Goal: Task Accomplishment & Management: Use online tool/utility

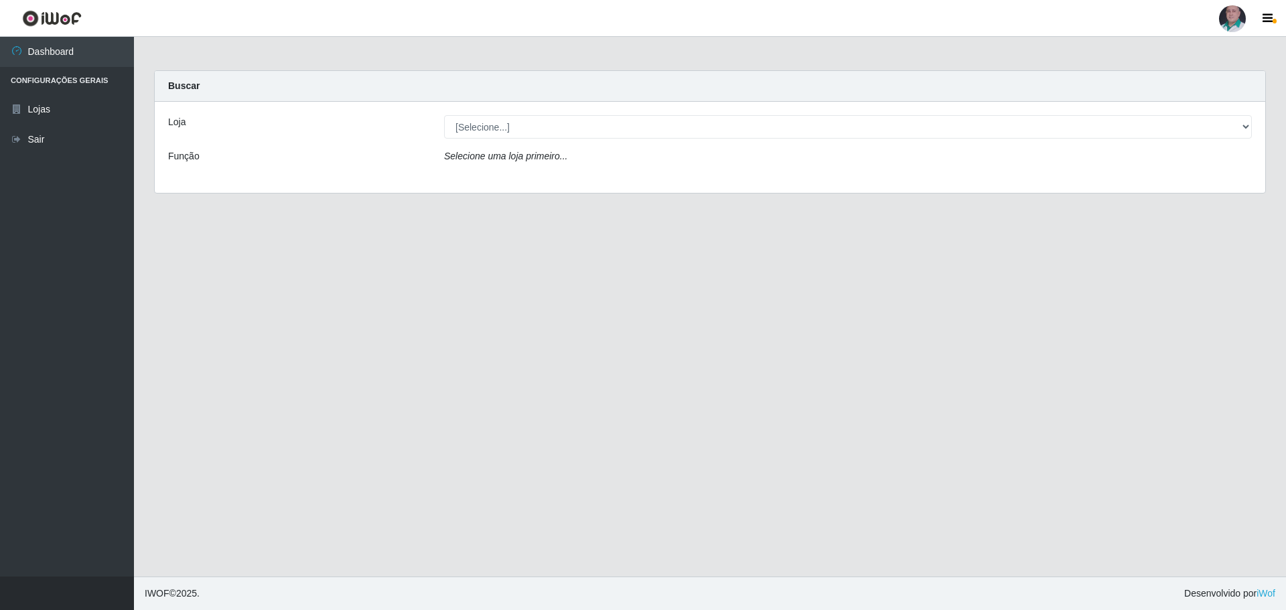
select select "252"
click at [444, 115] on select "[Selecione...] Mar Vermelho - Loja 05" at bounding box center [848, 126] width 808 height 23
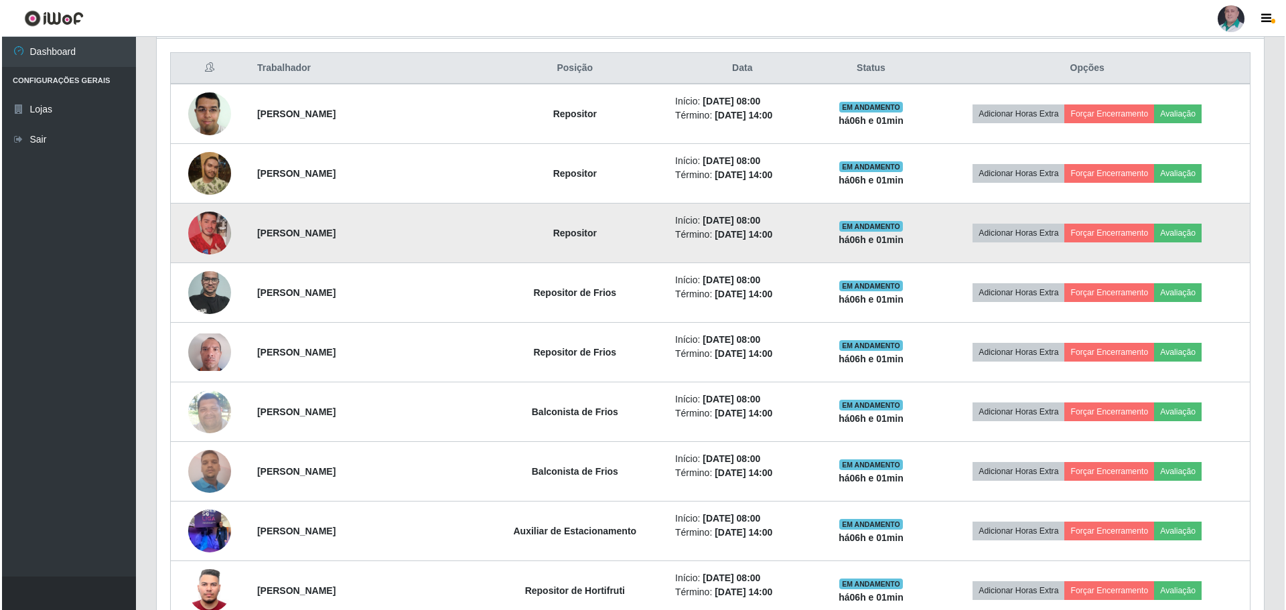
scroll to position [536, 0]
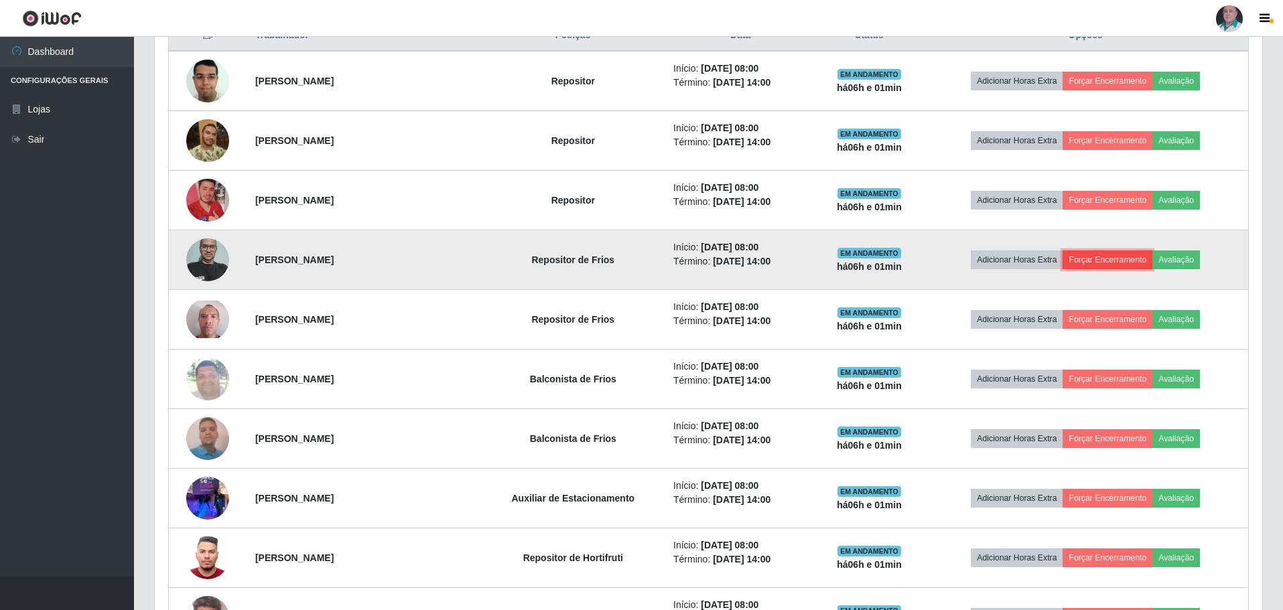
click at [1104, 261] on button "Forçar Encerramento" at bounding box center [1107, 260] width 90 height 19
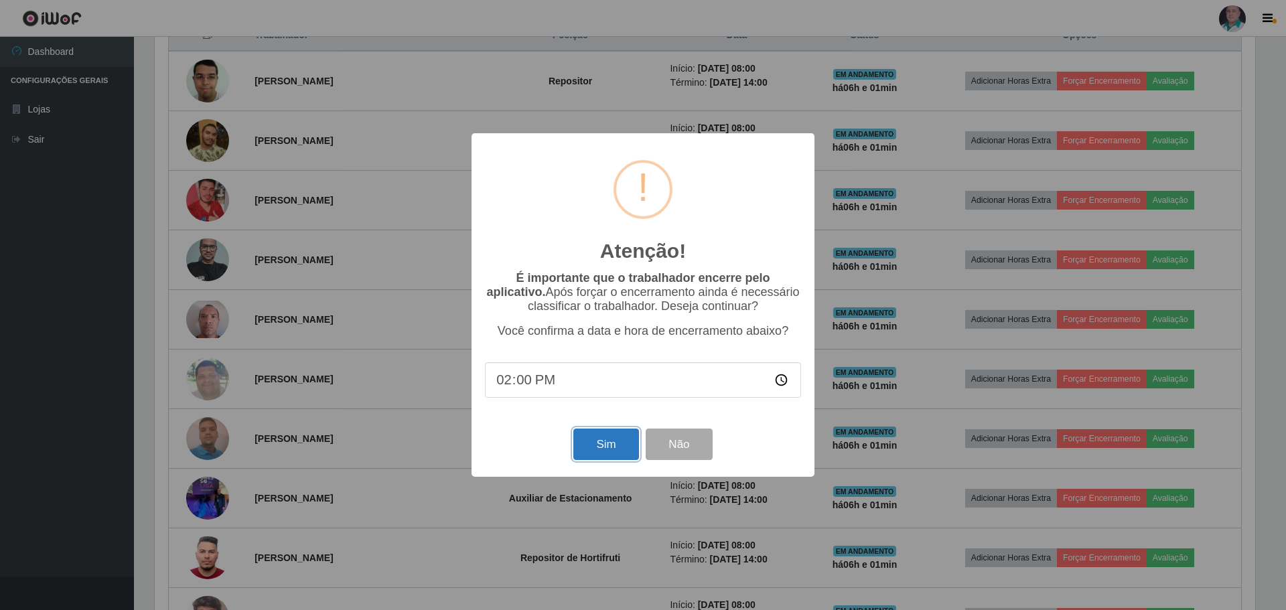
click at [601, 442] on button "Sim" at bounding box center [605, 444] width 65 height 31
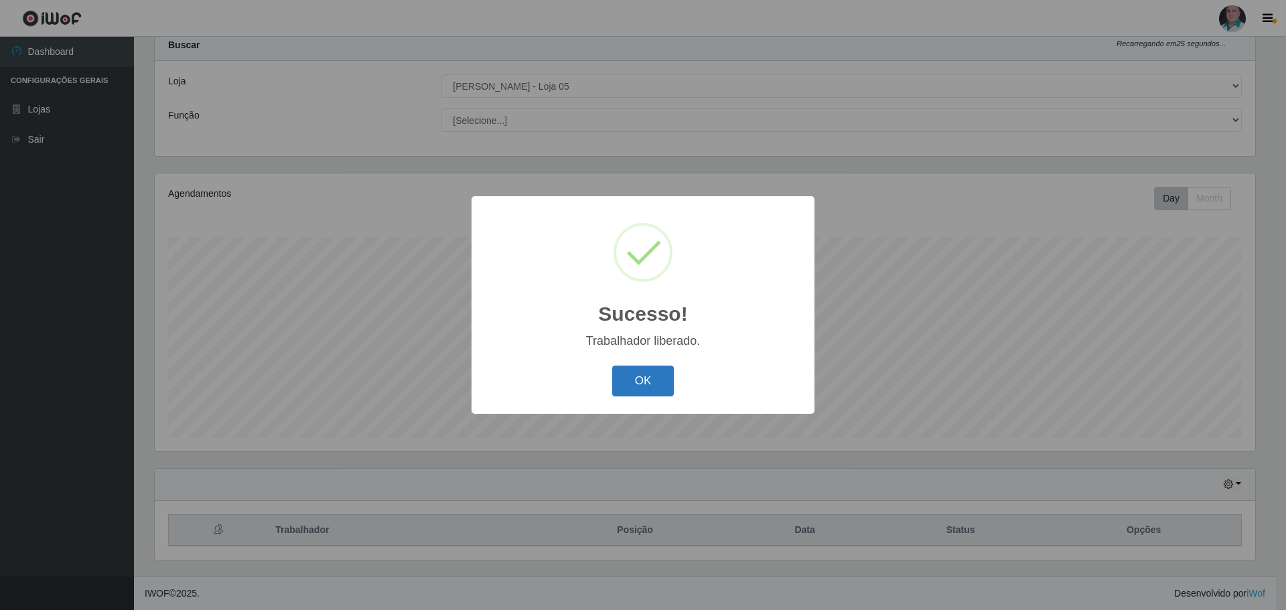
click at [641, 386] on button "OK" at bounding box center [643, 381] width 62 height 31
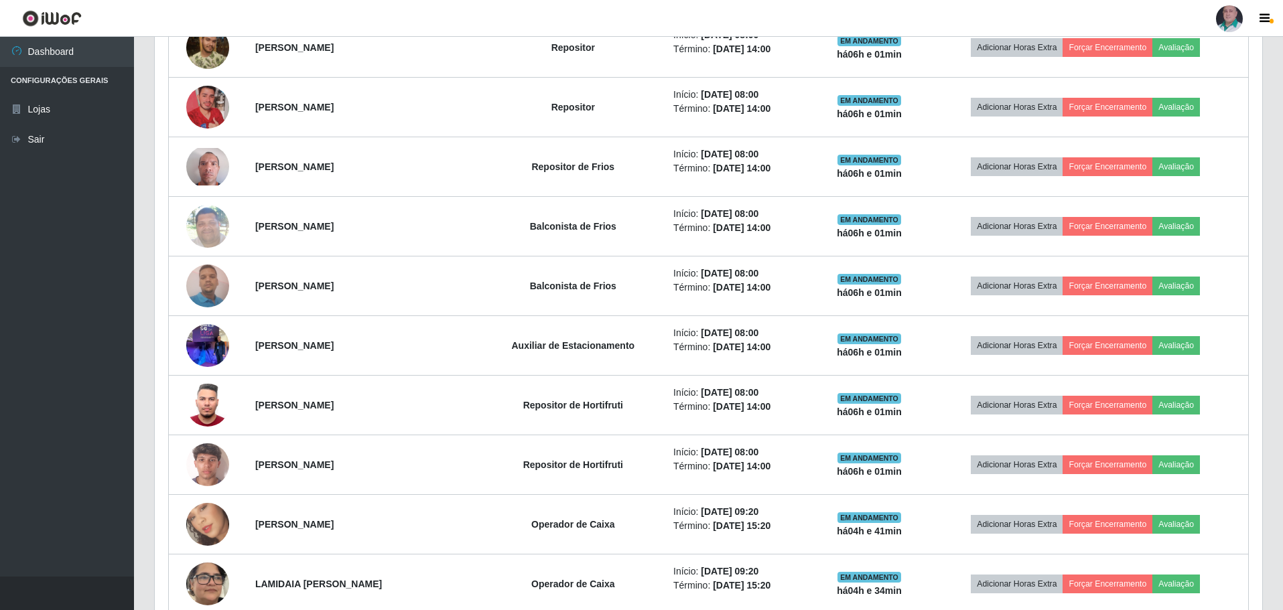
scroll to position [644, 0]
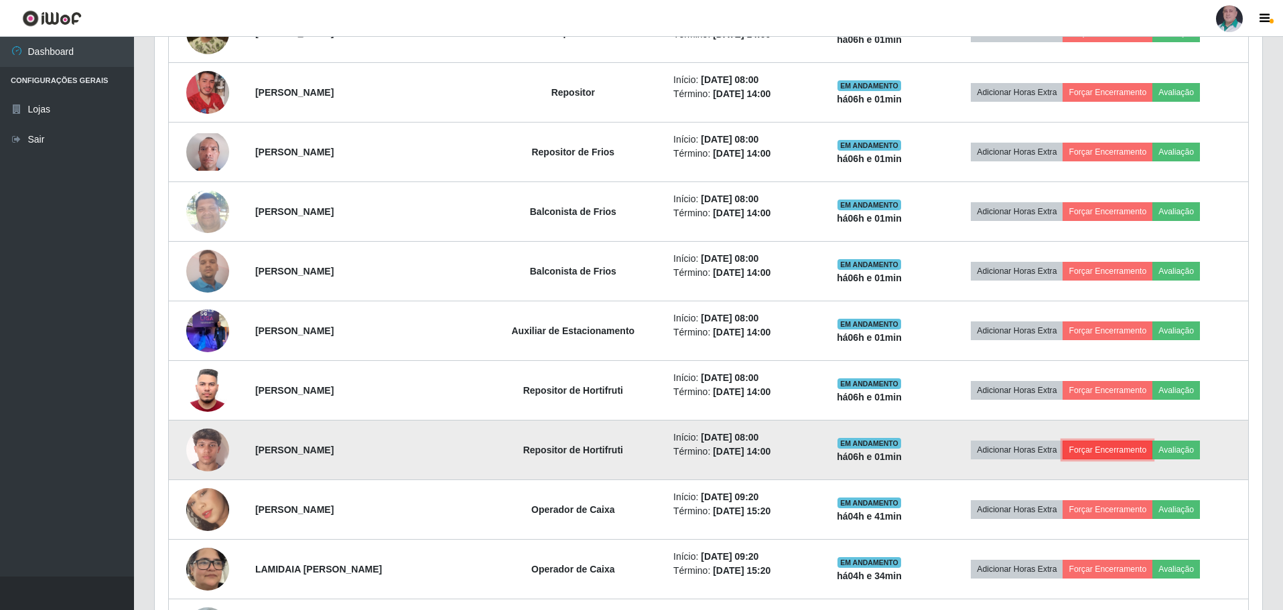
click at [1113, 451] on button "Forçar Encerramento" at bounding box center [1107, 450] width 90 height 19
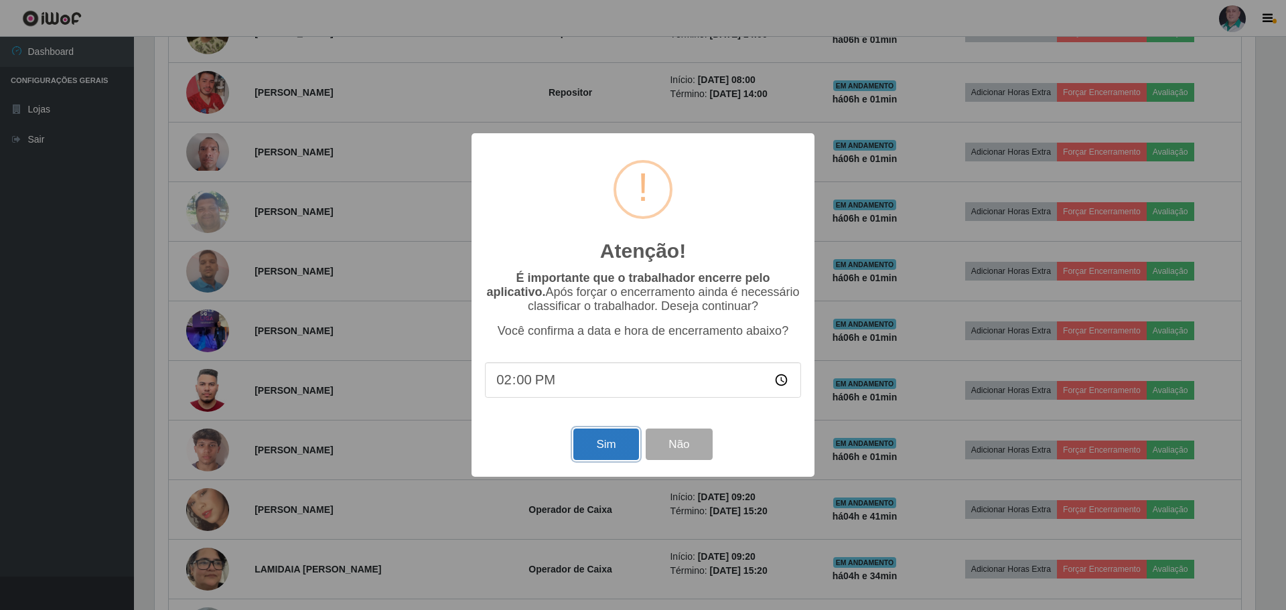
click at [622, 460] on button "Sim" at bounding box center [605, 444] width 65 height 31
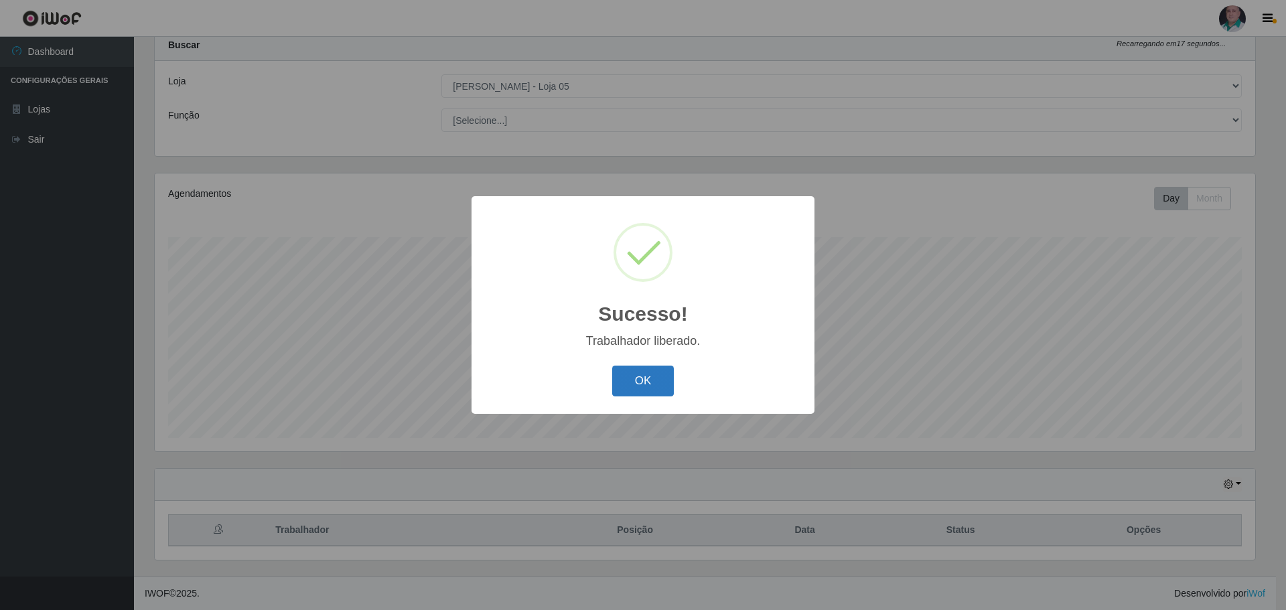
click at [638, 389] on button "OK" at bounding box center [643, 381] width 62 height 31
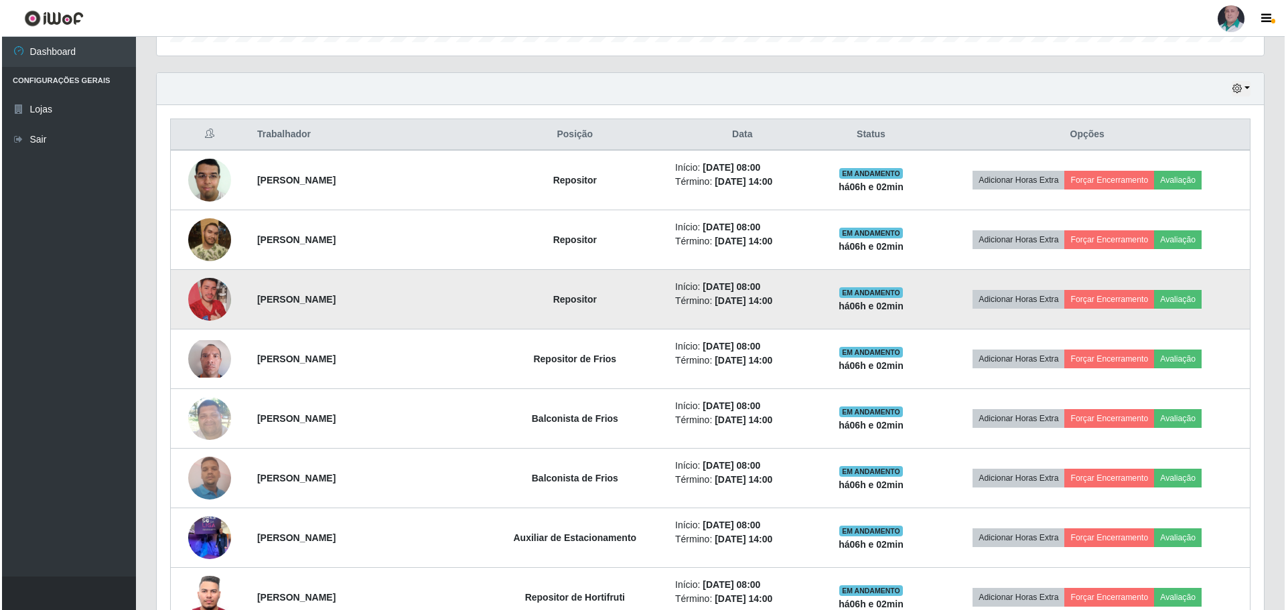
scroll to position [443, 0]
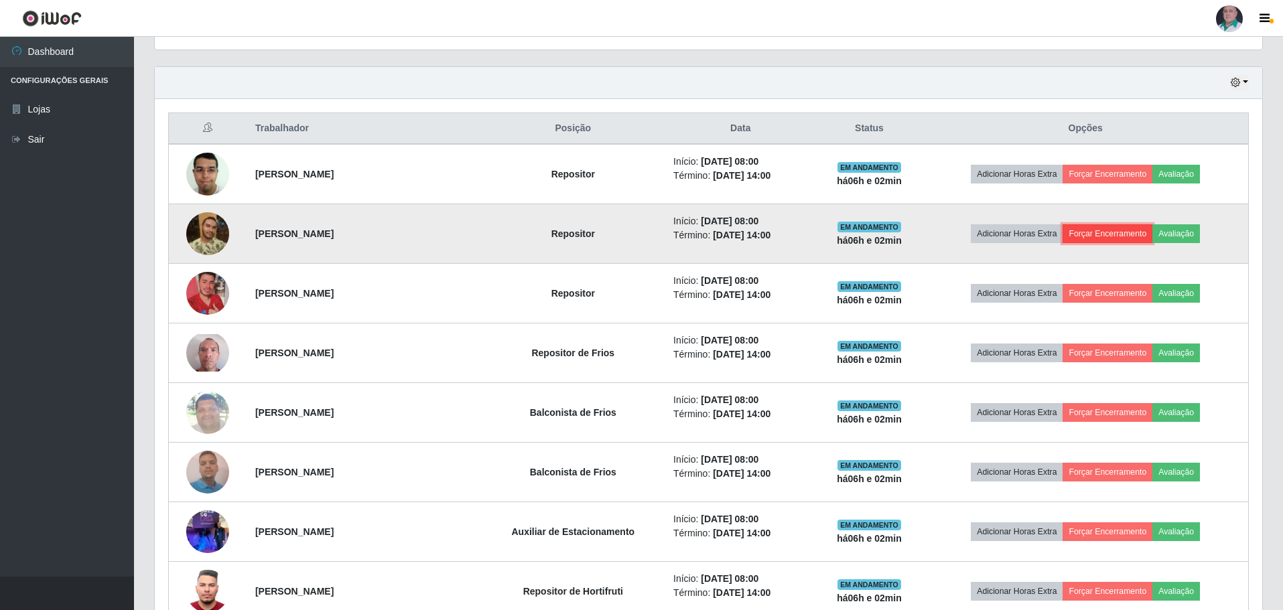
click at [1108, 232] on button "Forçar Encerramento" at bounding box center [1107, 233] width 90 height 19
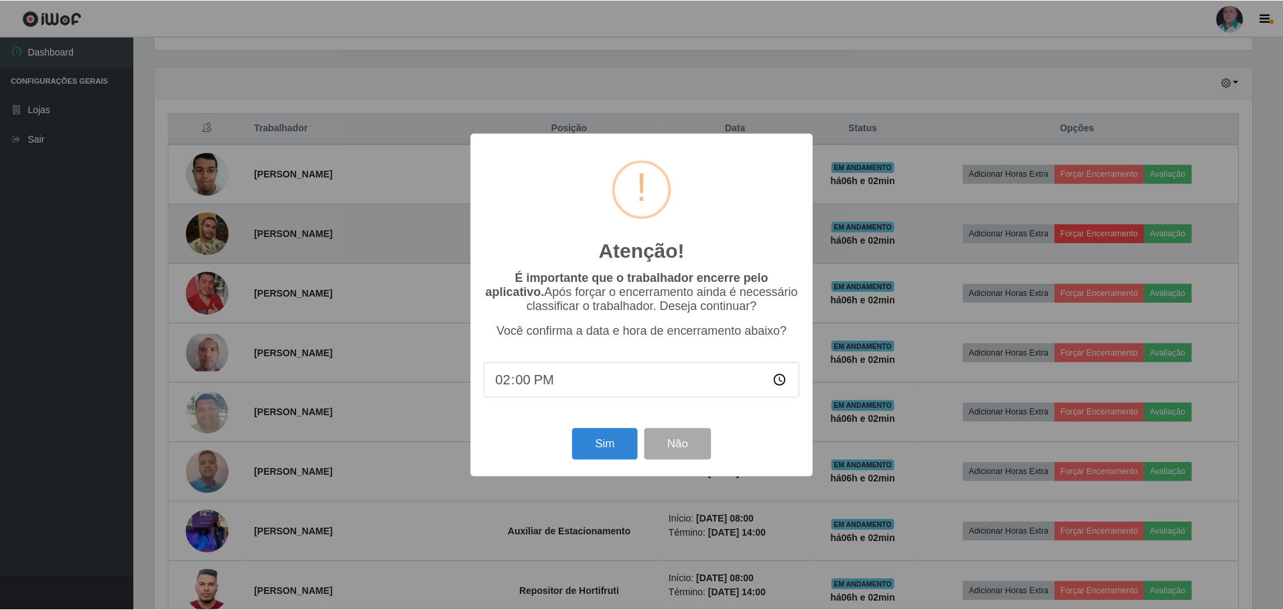
scroll to position [278, 1101]
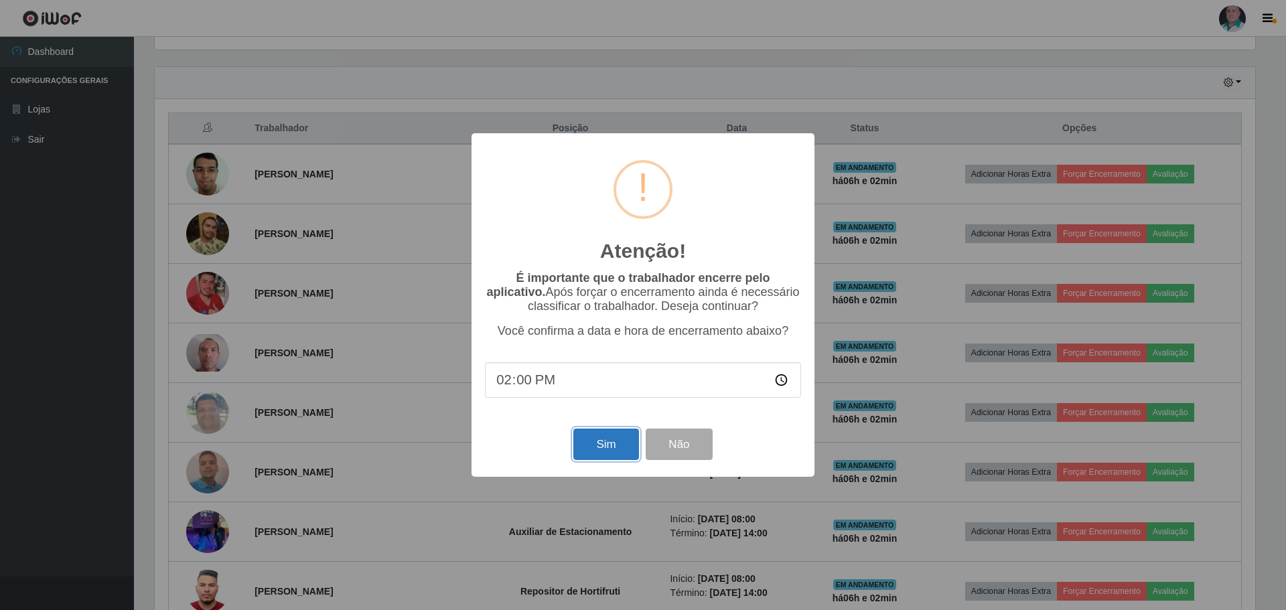
click at [605, 441] on button "Sim" at bounding box center [605, 444] width 65 height 31
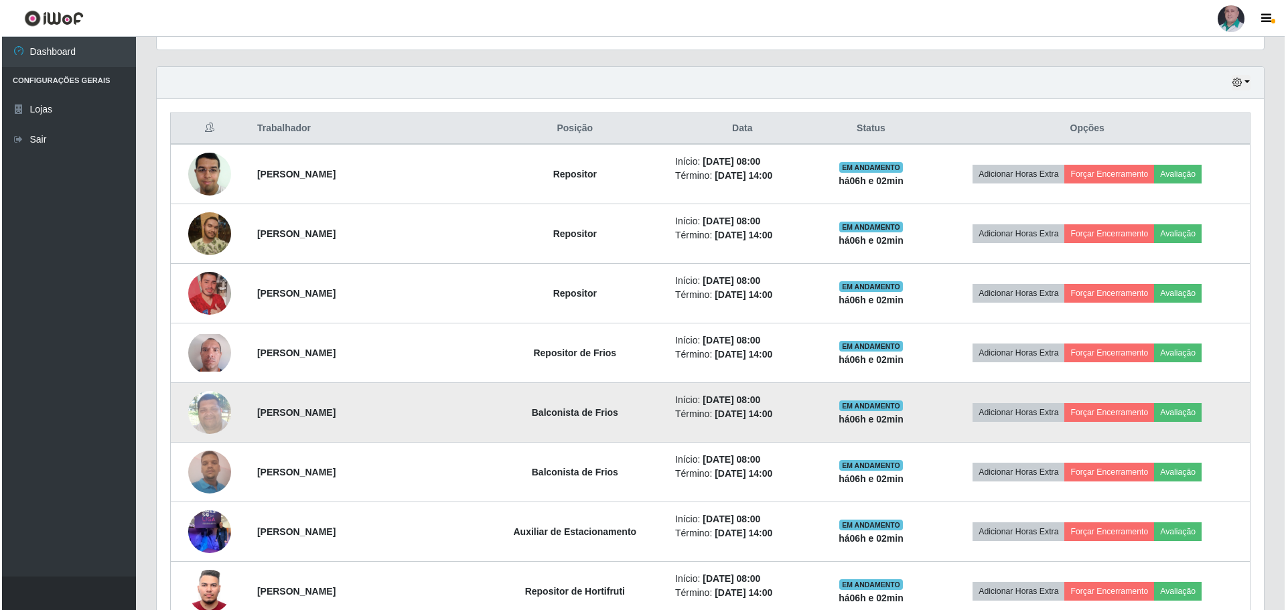
scroll to position [0, 0]
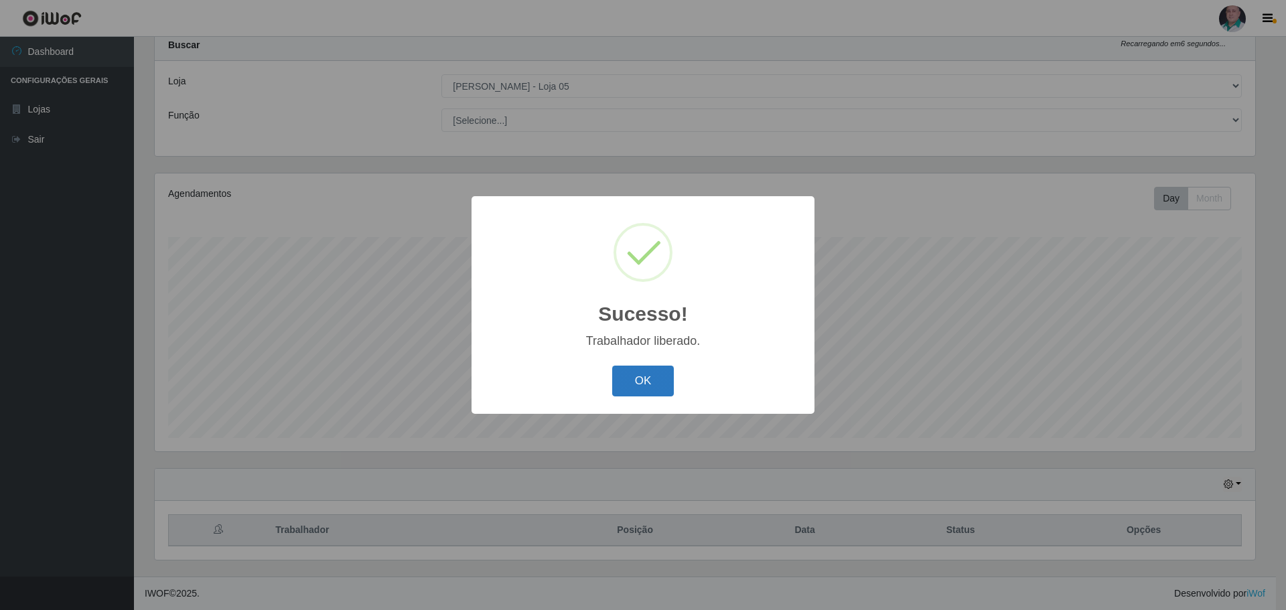
click at [655, 377] on button "OK" at bounding box center [643, 381] width 62 height 31
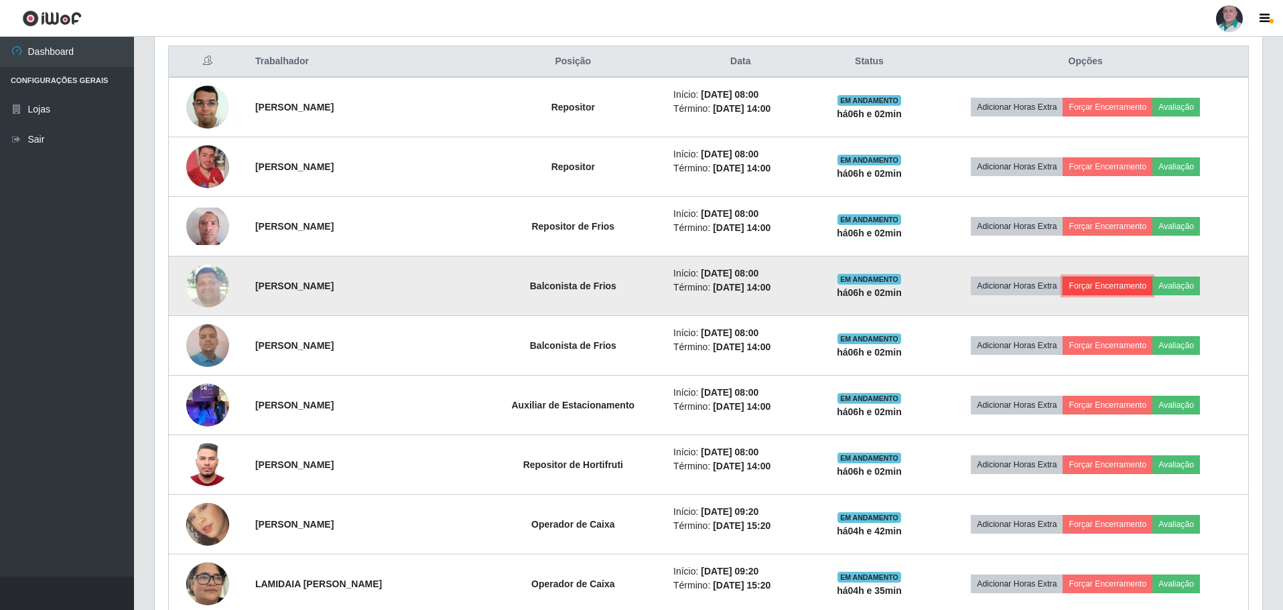
click at [1108, 287] on button "Forçar Encerramento" at bounding box center [1107, 286] width 90 height 19
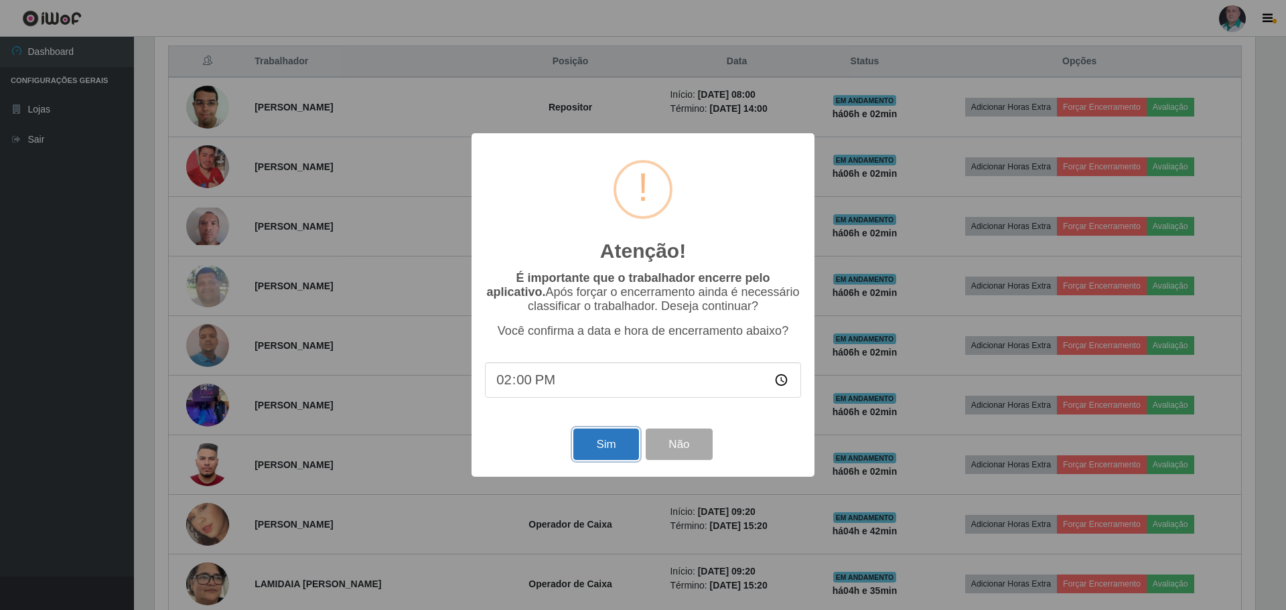
click at [616, 446] on button "Sim" at bounding box center [605, 444] width 65 height 31
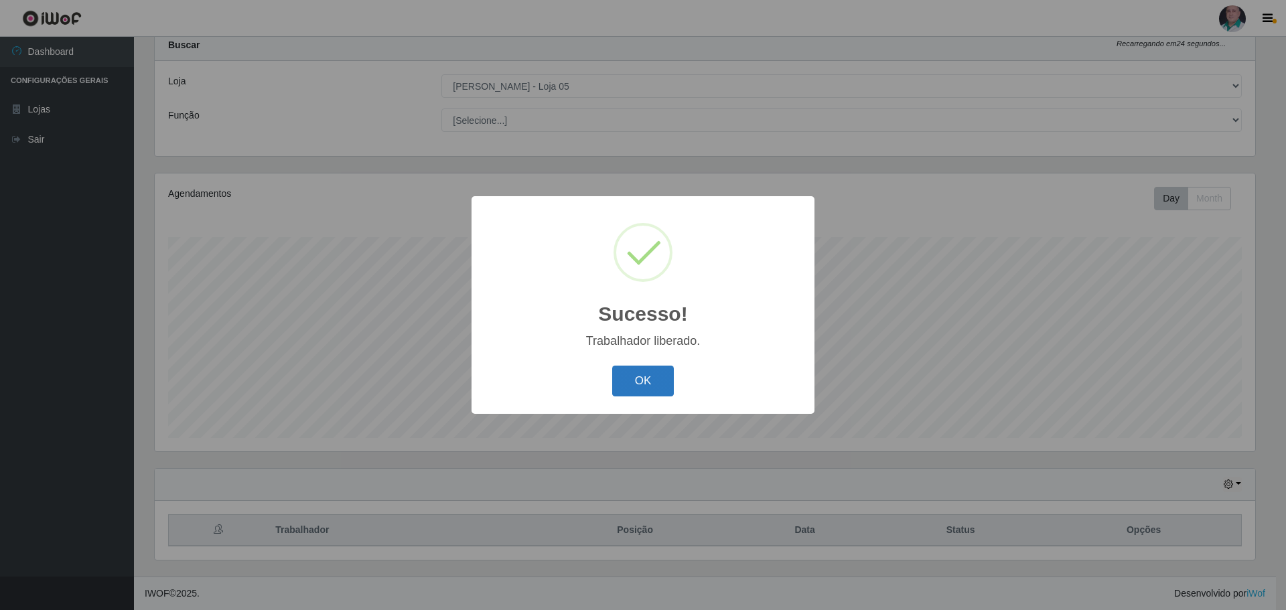
click at [656, 378] on button "OK" at bounding box center [643, 381] width 62 height 31
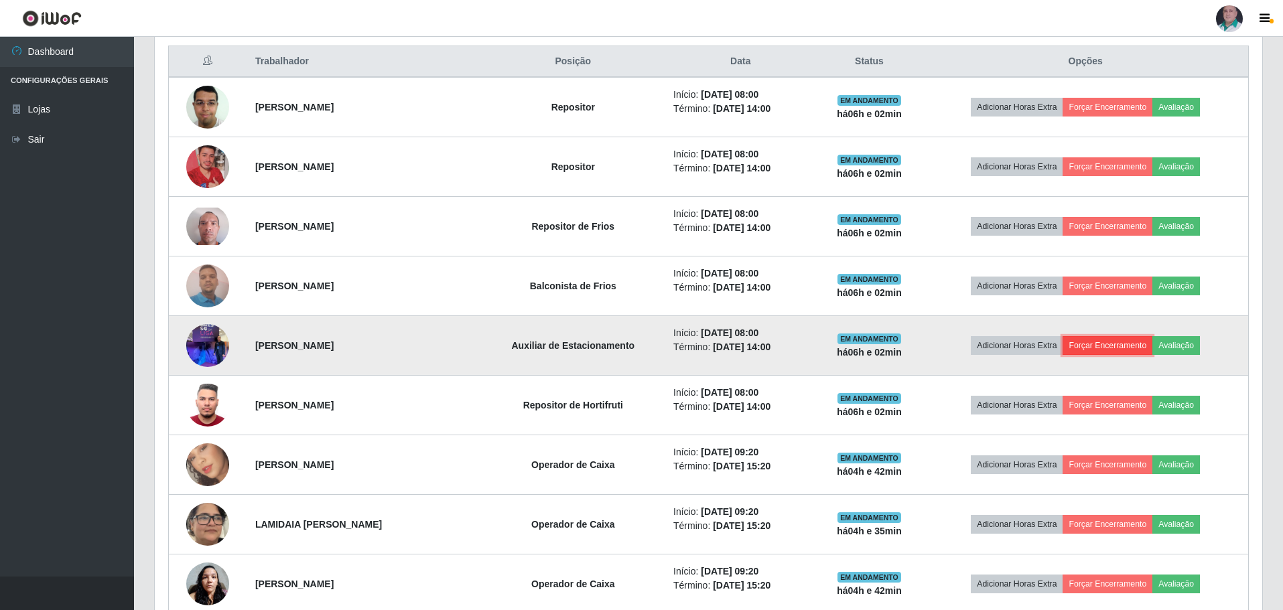
click at [1113, 349] on button "Forçar Encerramento" at bounding box center [1107, 345] width 90 height 19
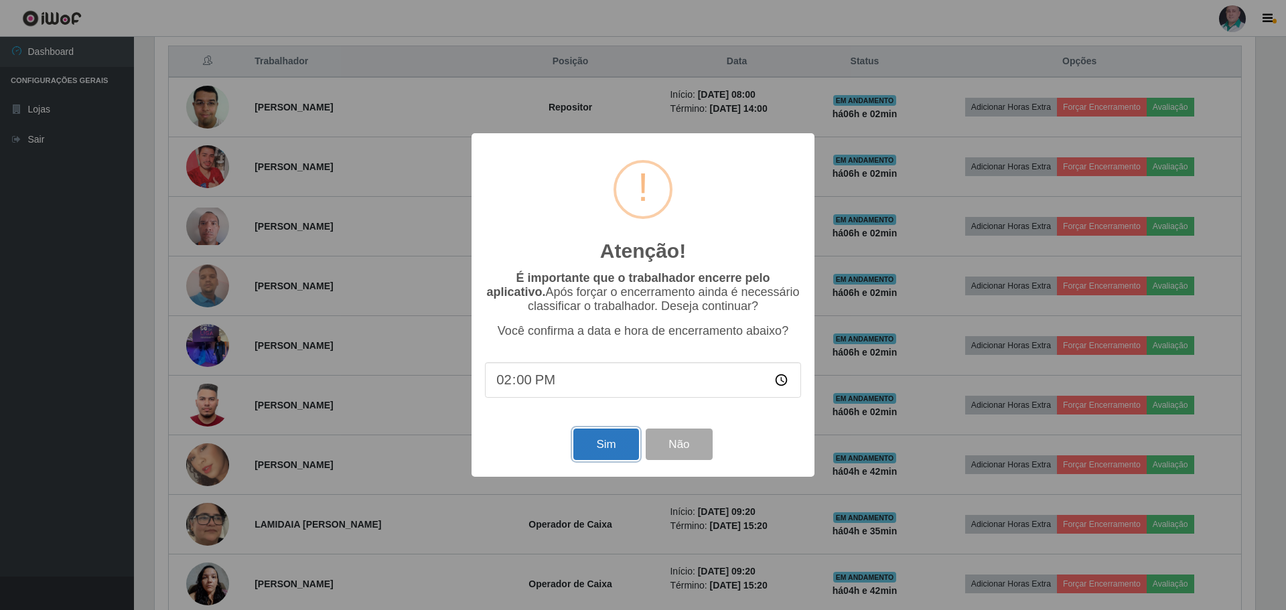
click at [604, 445] on button "Sim" at bounding box center [605, 444] width 65 height 31
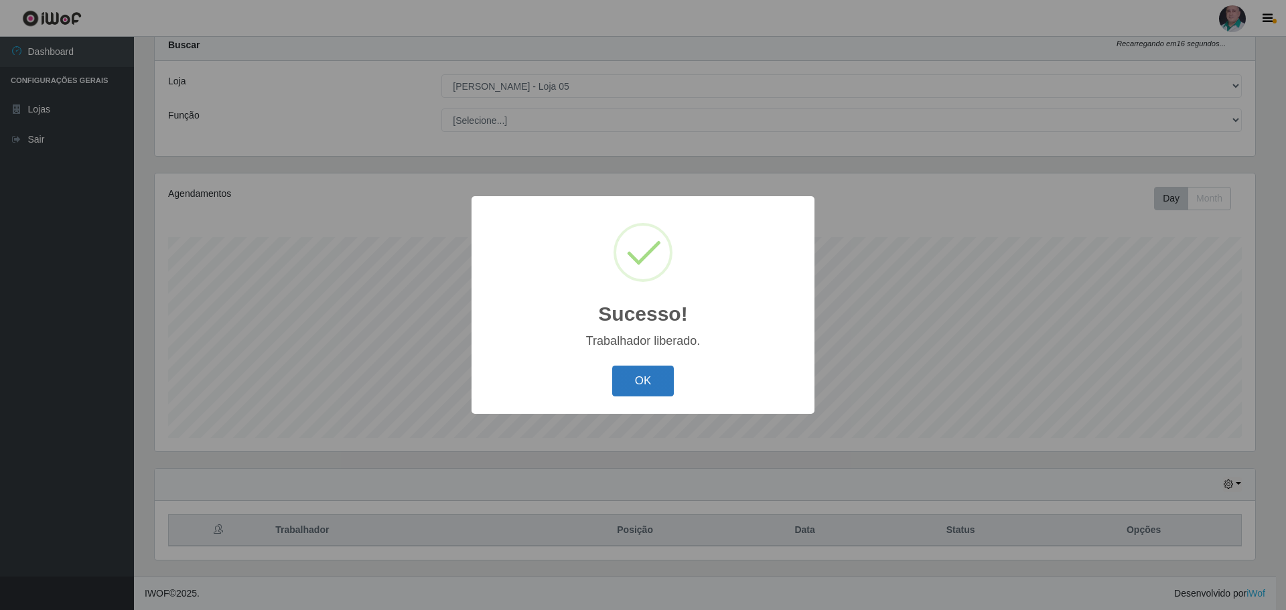
click at [642, 380] on button "OK" at bounding box center [643, 381] width 62 height 31
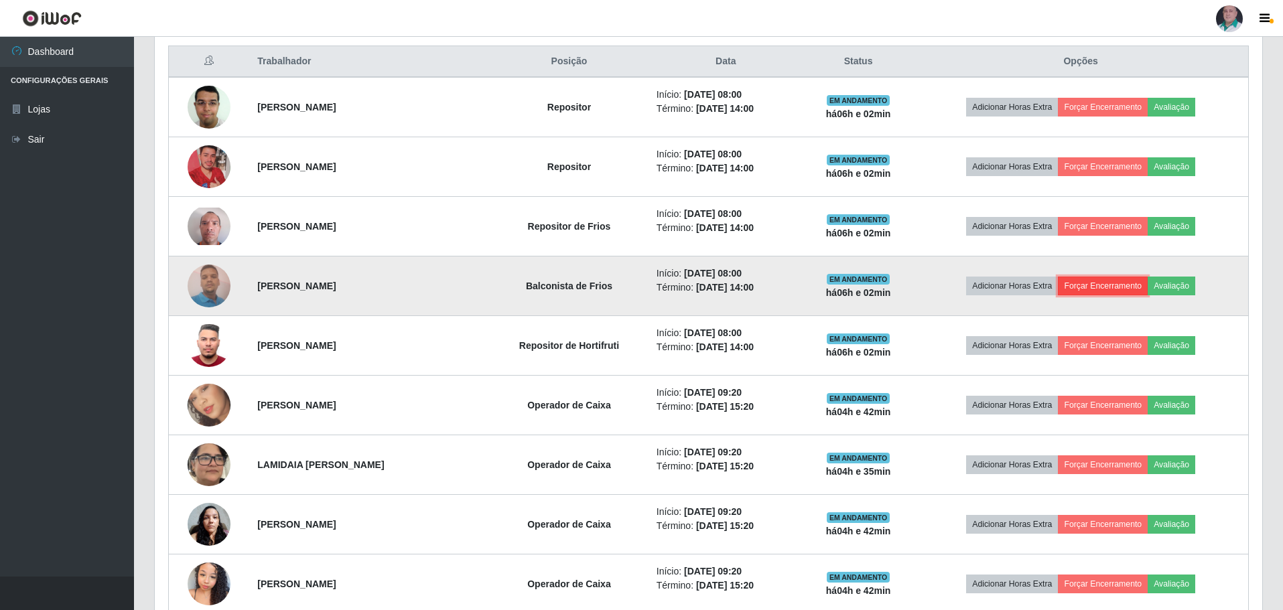
click at [1122, 289] on button "Forçar Encerramento" at bounding box center [1103, 286] width 90 height 19
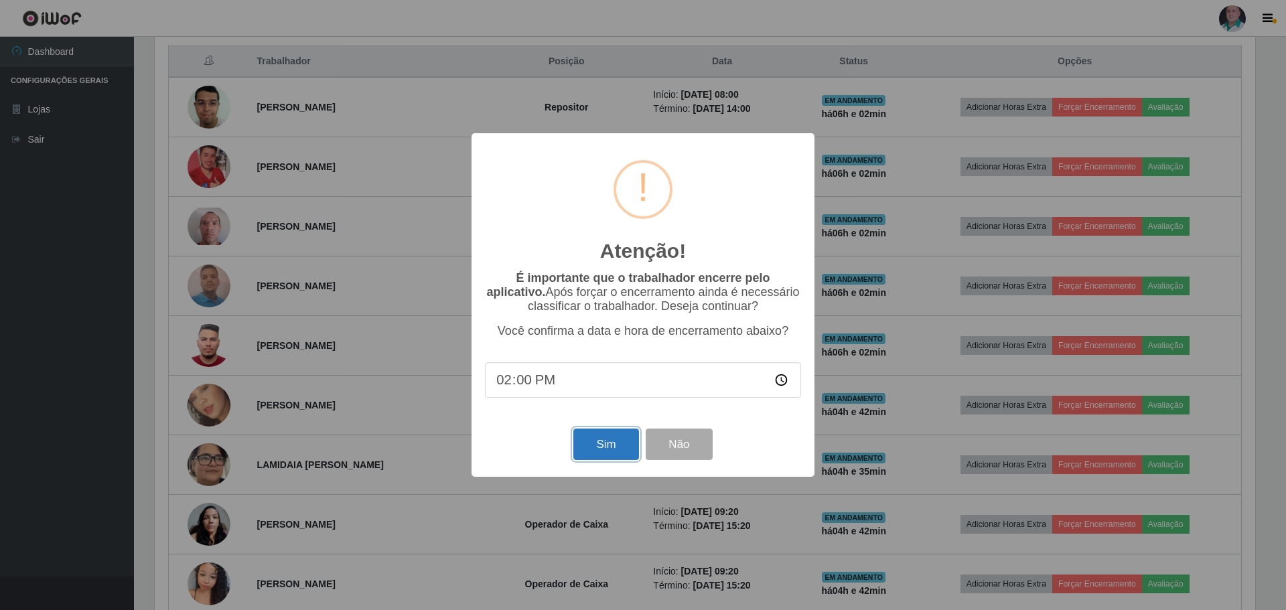
click at [619, 445] on button "Sim" at bounding box center [605, 444] width 65 height 31
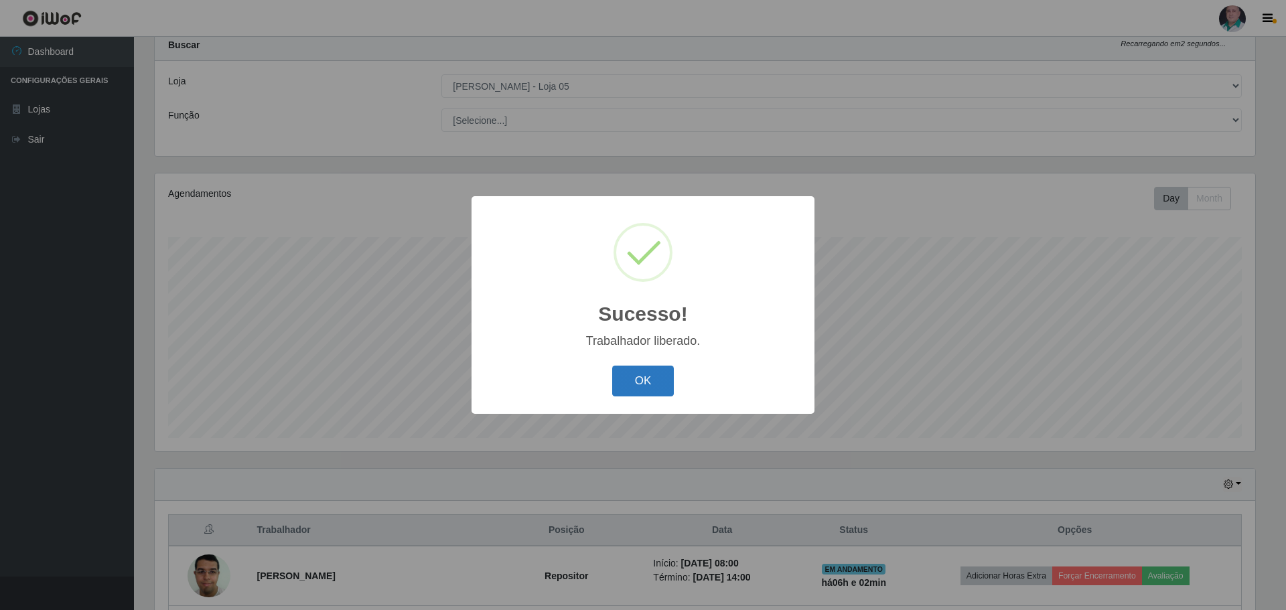
click at [616, 410] on div "Sucesso! × Trabalhador liberado. OK Cancel" at bounding box center [643, 304] width 343 height 217
click at [629, 379] on button "OK" at bounding box center [643, 381] width 62 height 31
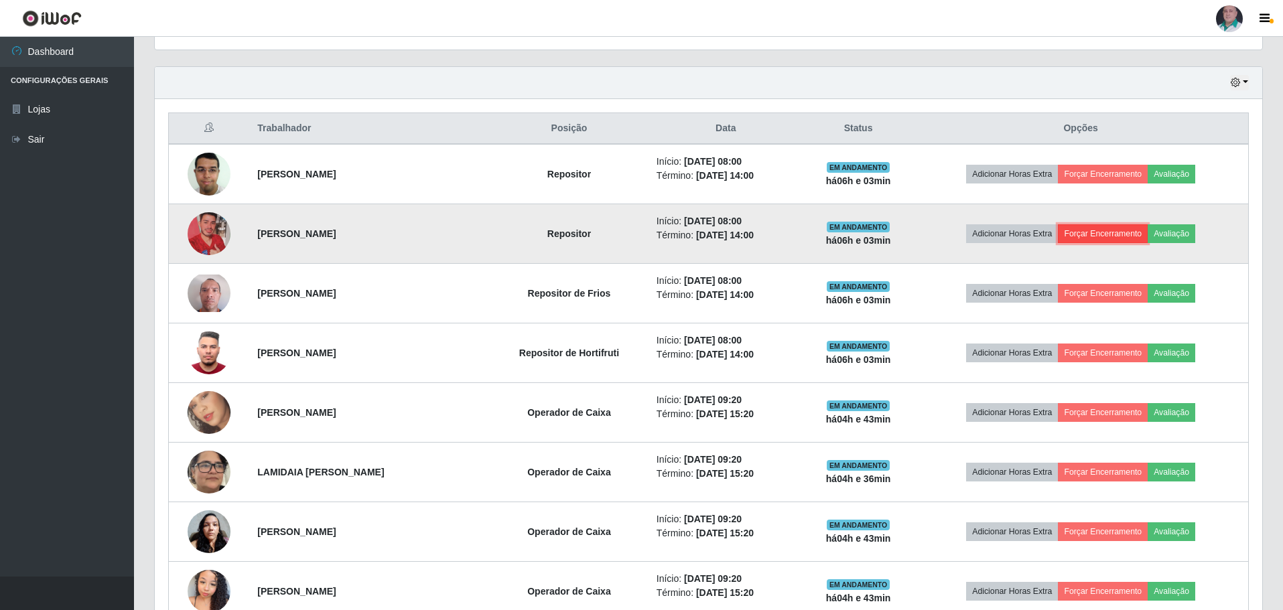
click at [1093, 236] on button "Forçar Encerramento" at bounding box center [1103, 233] width 90 height 19
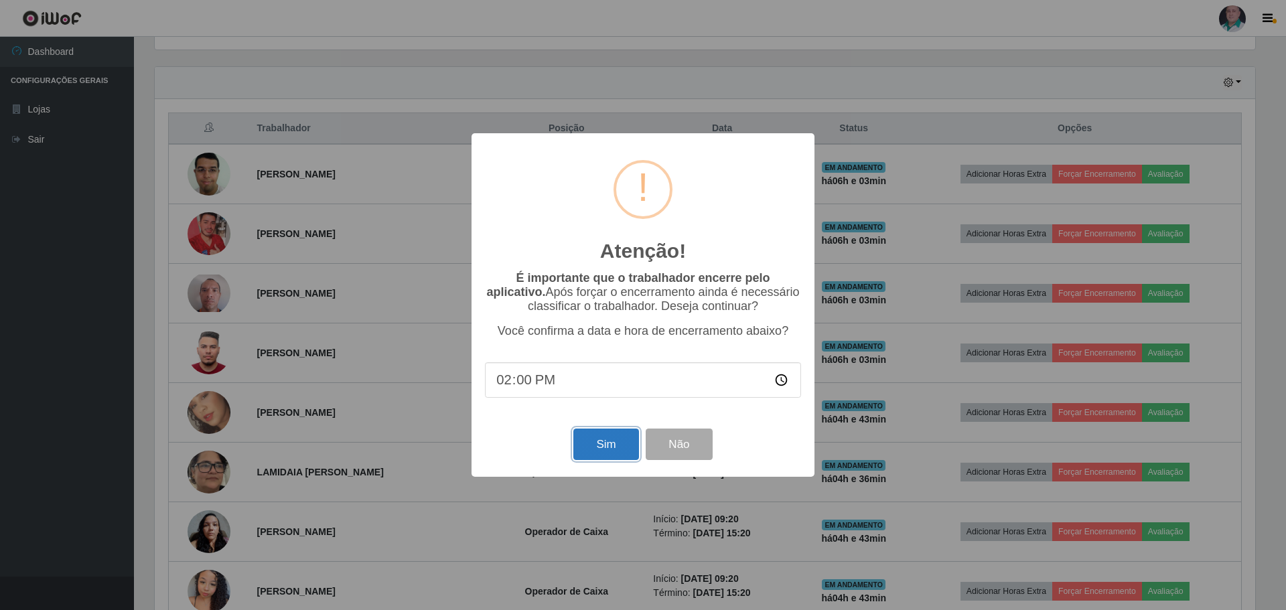
click at [616, 445] on button "Sim" at bounding box center [605, 444] width 65 height 31
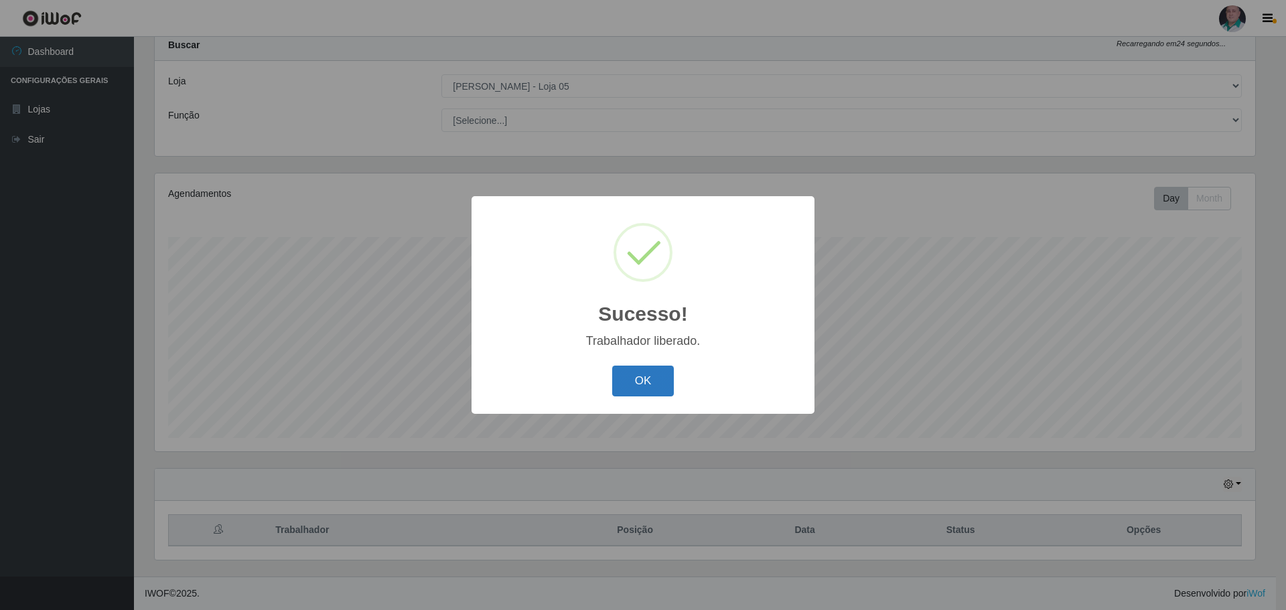
click at [620, 397] on button "OK" at bounding box center [643, 381] width 62 height 31
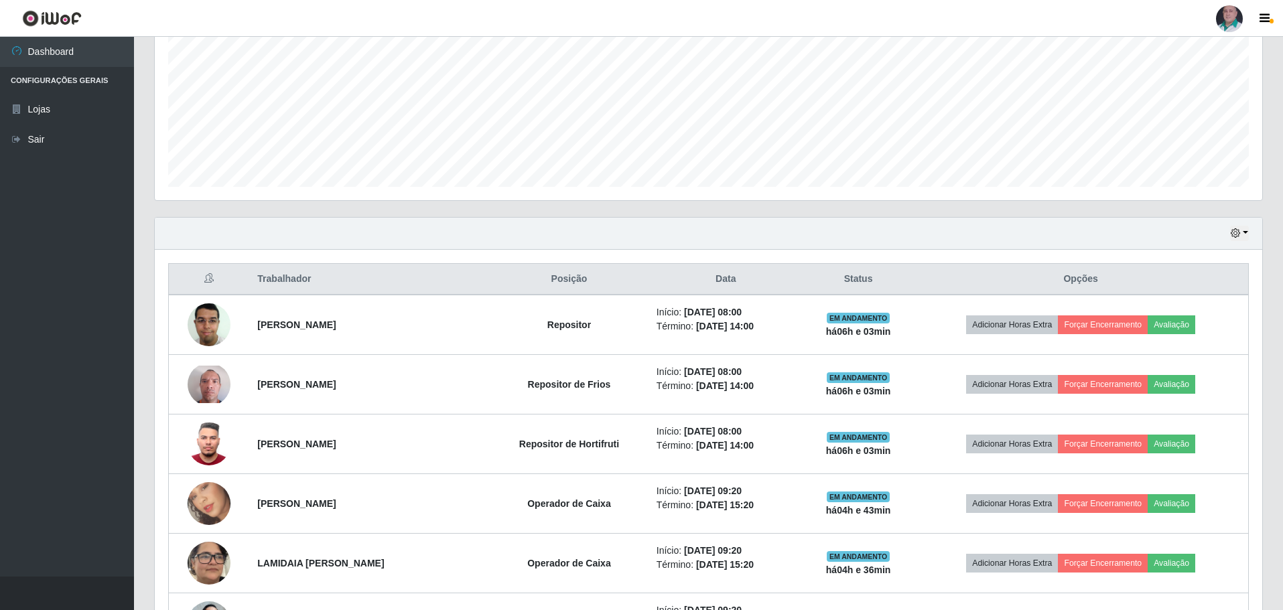
scroll to position [309, 0]
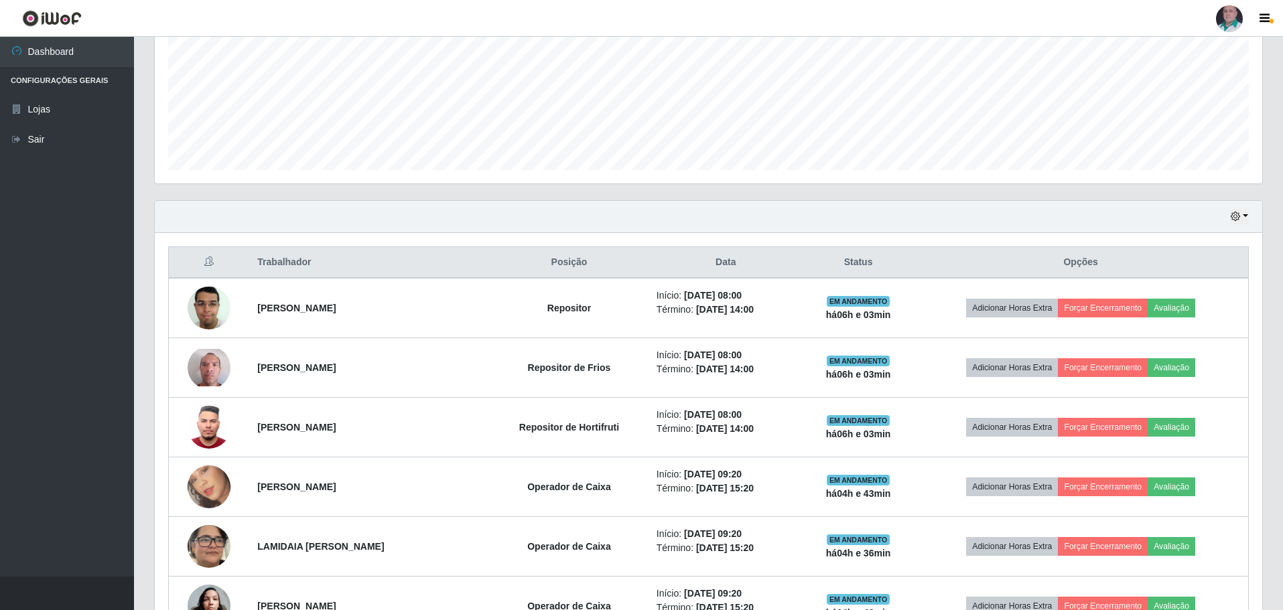
click at [699, 220] on div "Hoje 1 dia 3 dias 1 Semana Não encerrados" at bounding box center [708, 217] width 1107 height 32
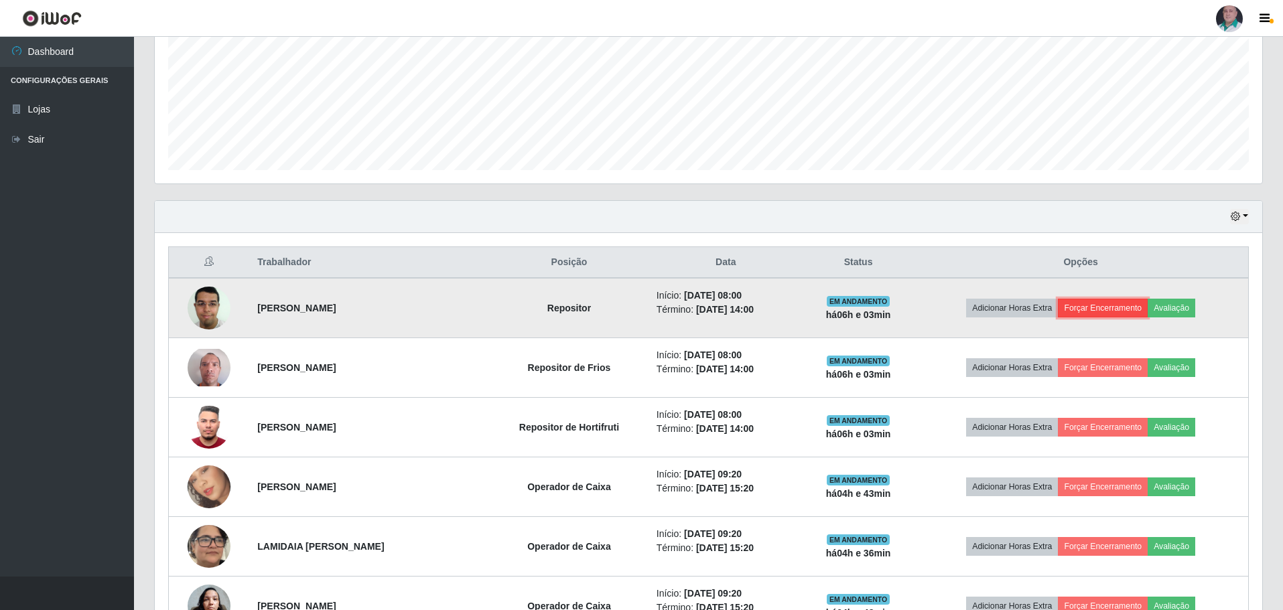
click at [1095, 305] on button "Forçar Encerramento" at bounding box center [1103, 308] width 90 height 19
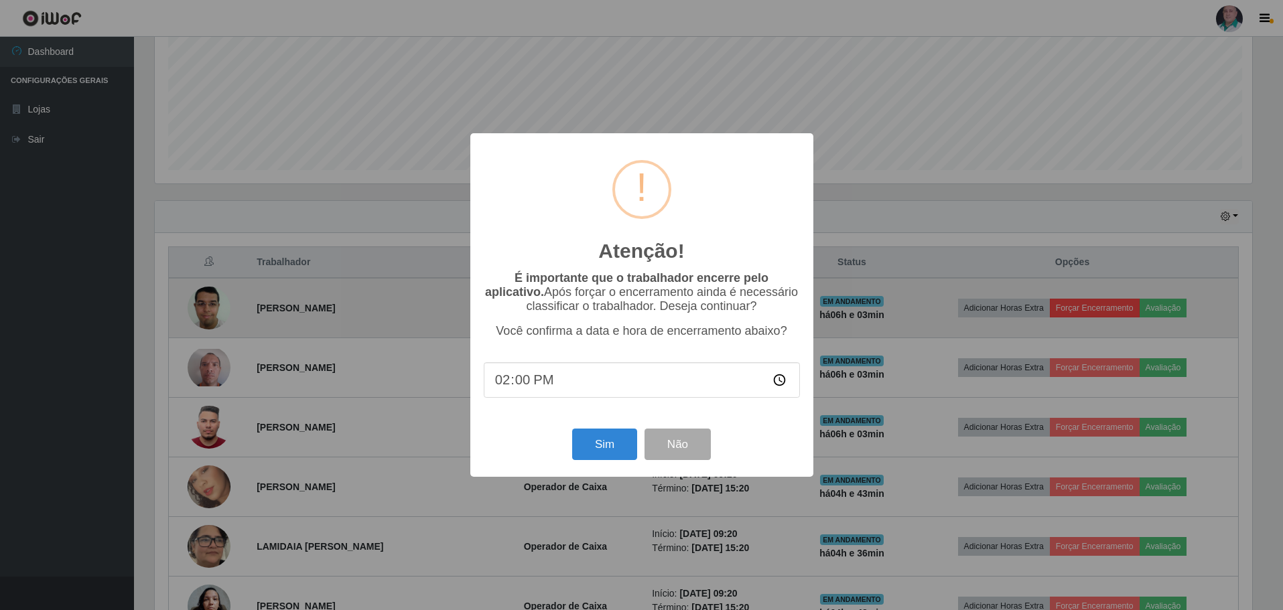
scroll to position [278, 1101]
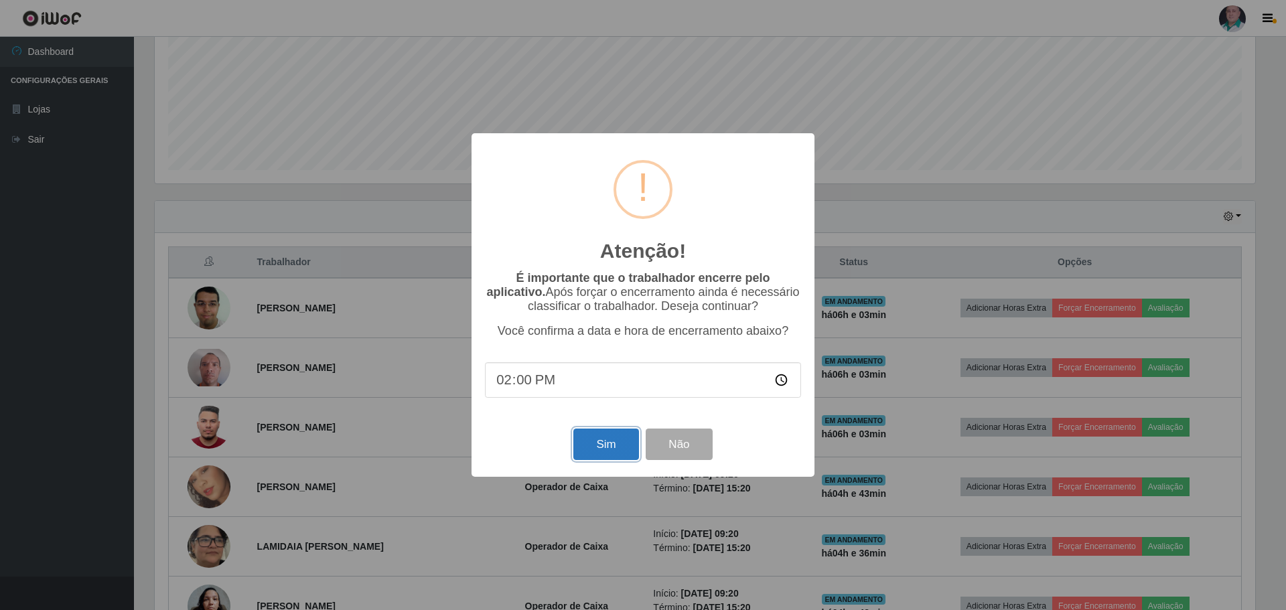
click at [612, 442] on button "Sim" at bounding box center [605, 444] width 65 height 31
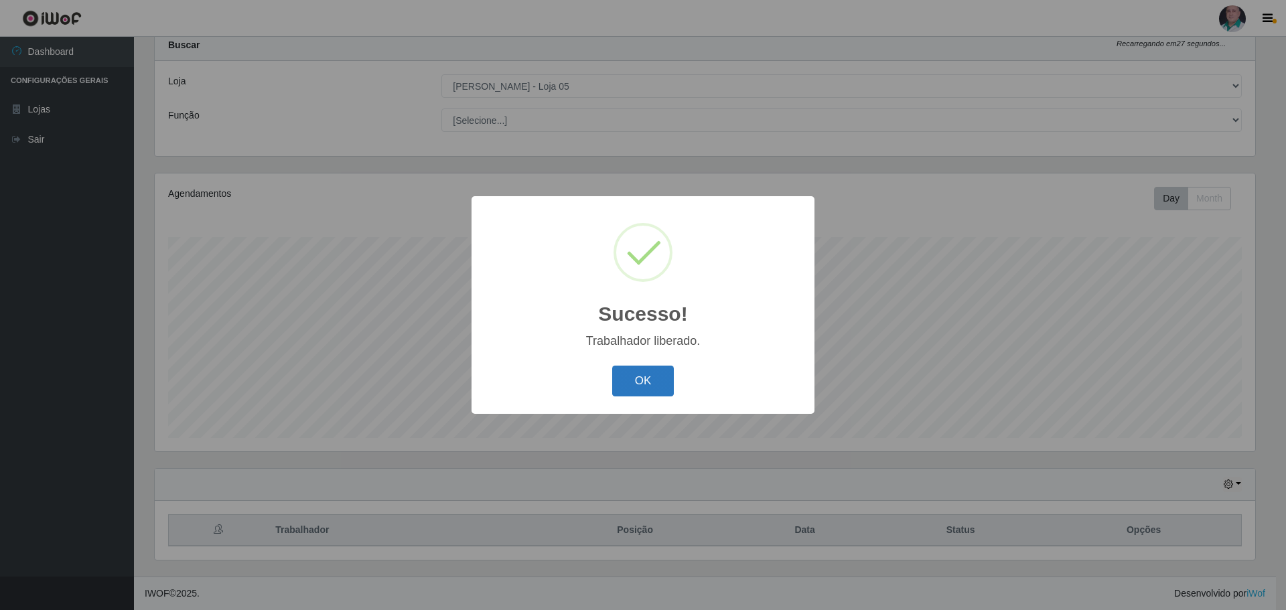
click at [624, 389] on button "OK" at bounding box center [643, 381] width 62 height 31
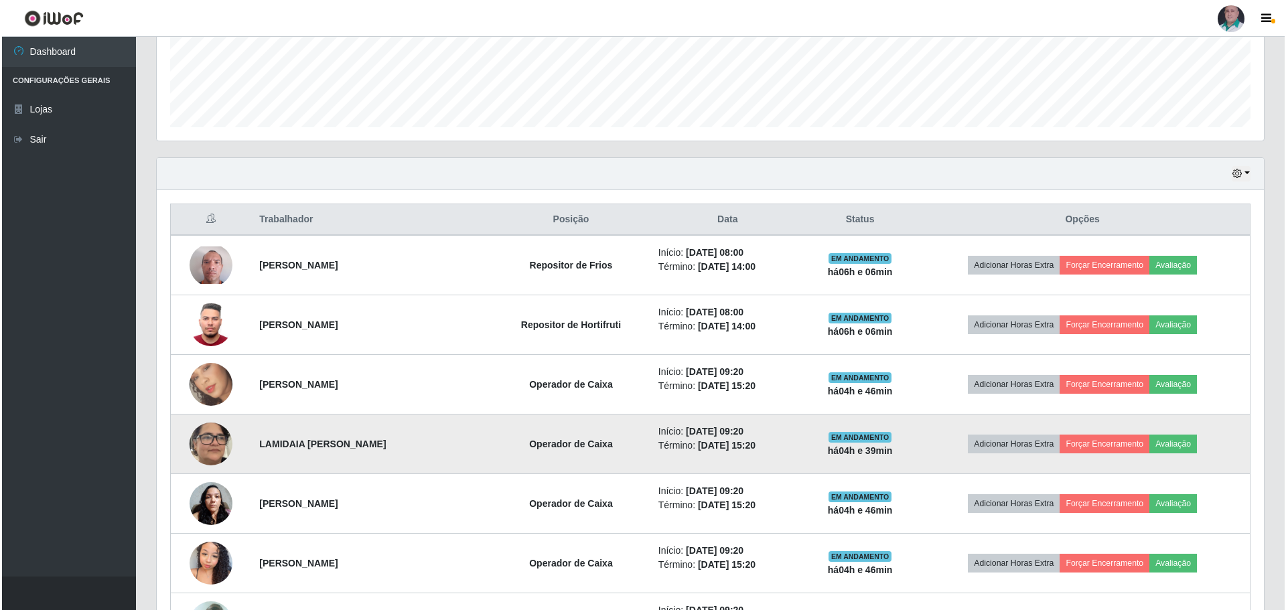
scroll to position [376, 0]
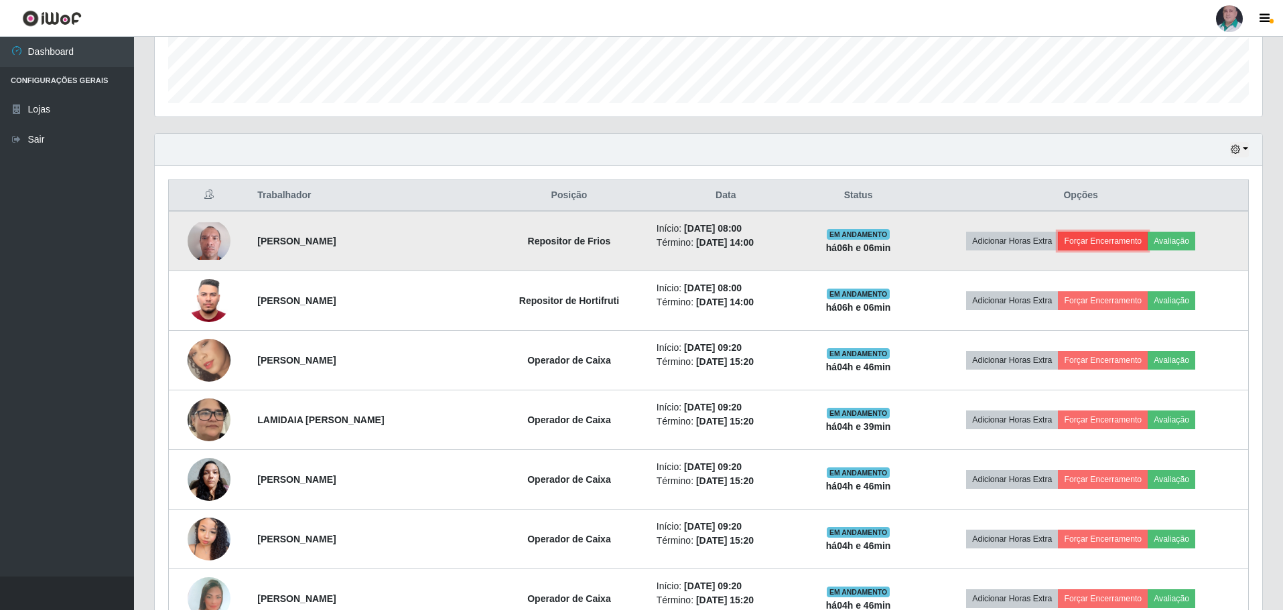
click at [1088, 240] on button "Forçar Encerramento" at bounding box center [1103, 241] width 90 height 19
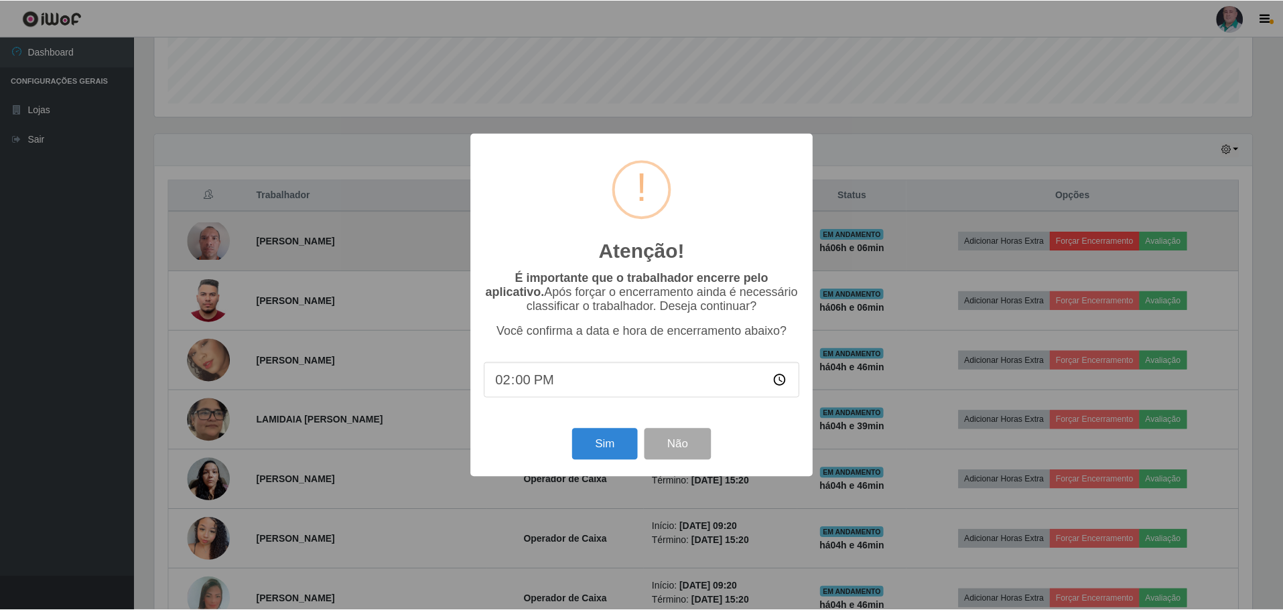
scroll to position [278, 1101]
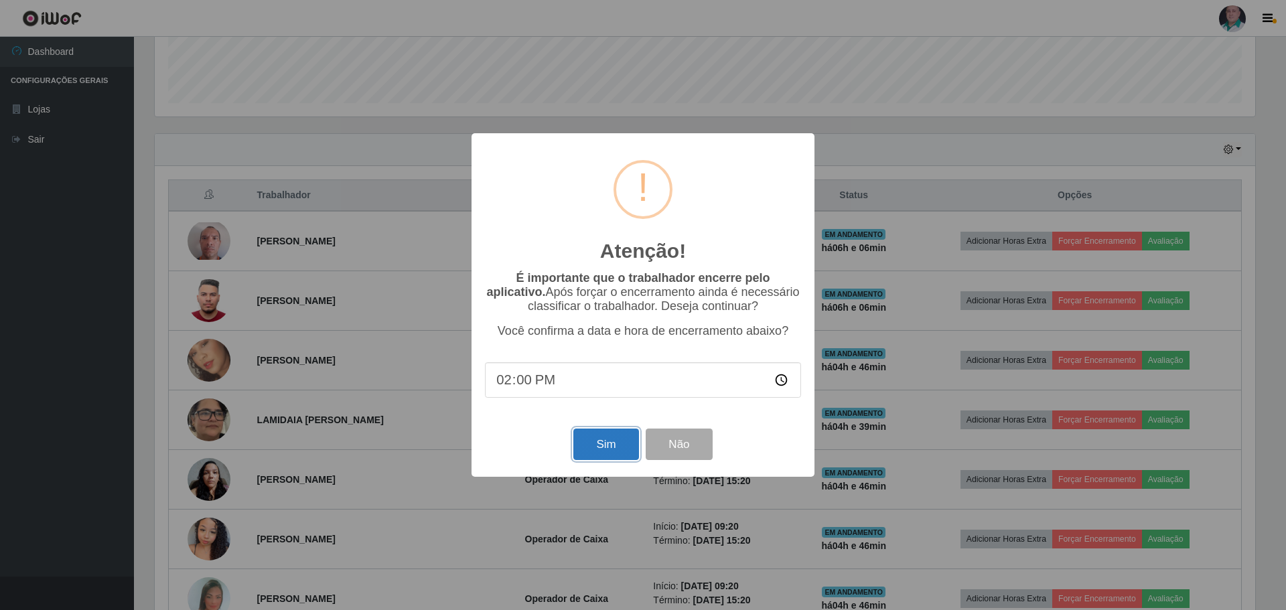
click at [611, 447] on button "Sim" at bounding box center [605, 444] width 65 height 31
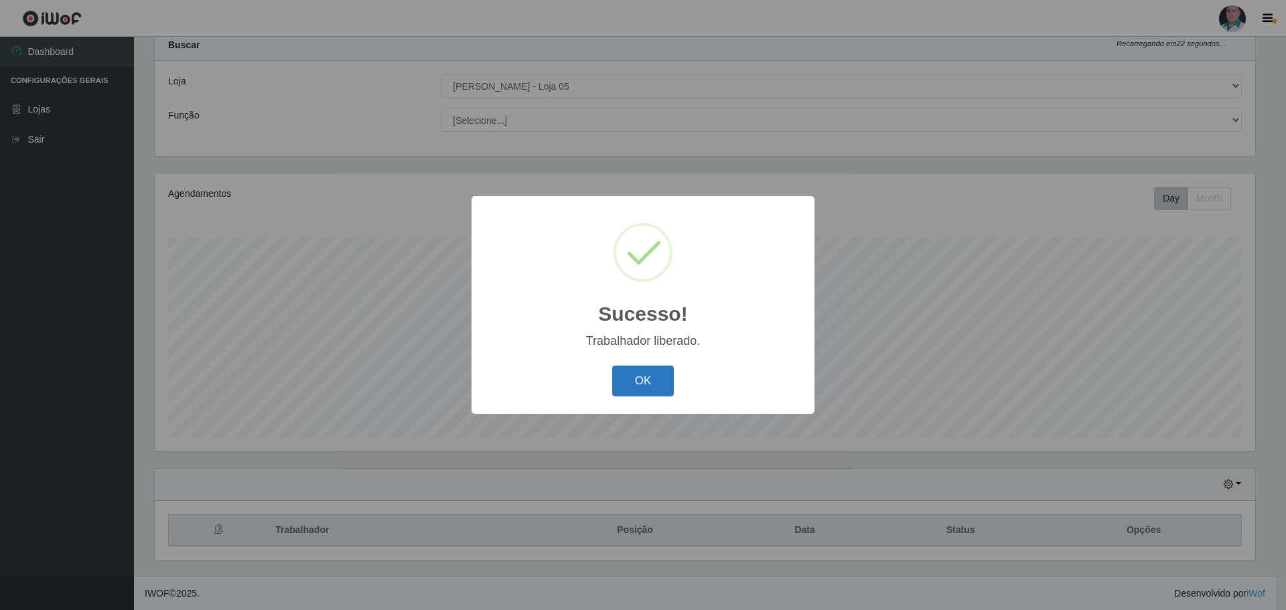
click at [657, 378] on button "OK" at bounding box center [643, 381] width 62 height 31
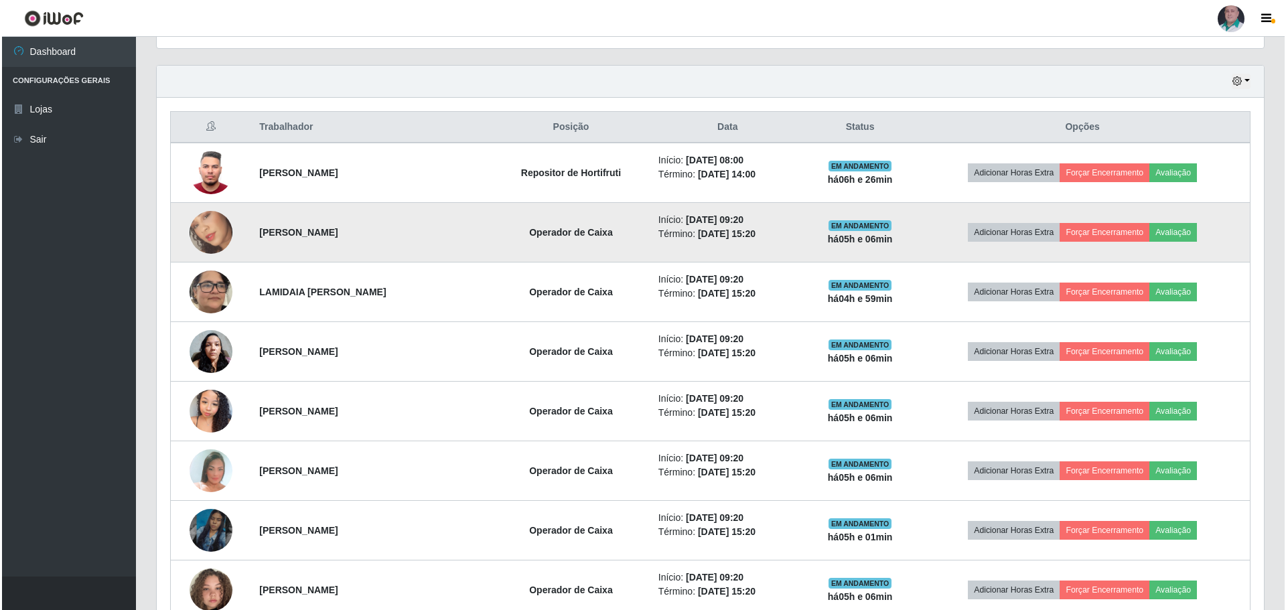
scroll to position [443, 0]
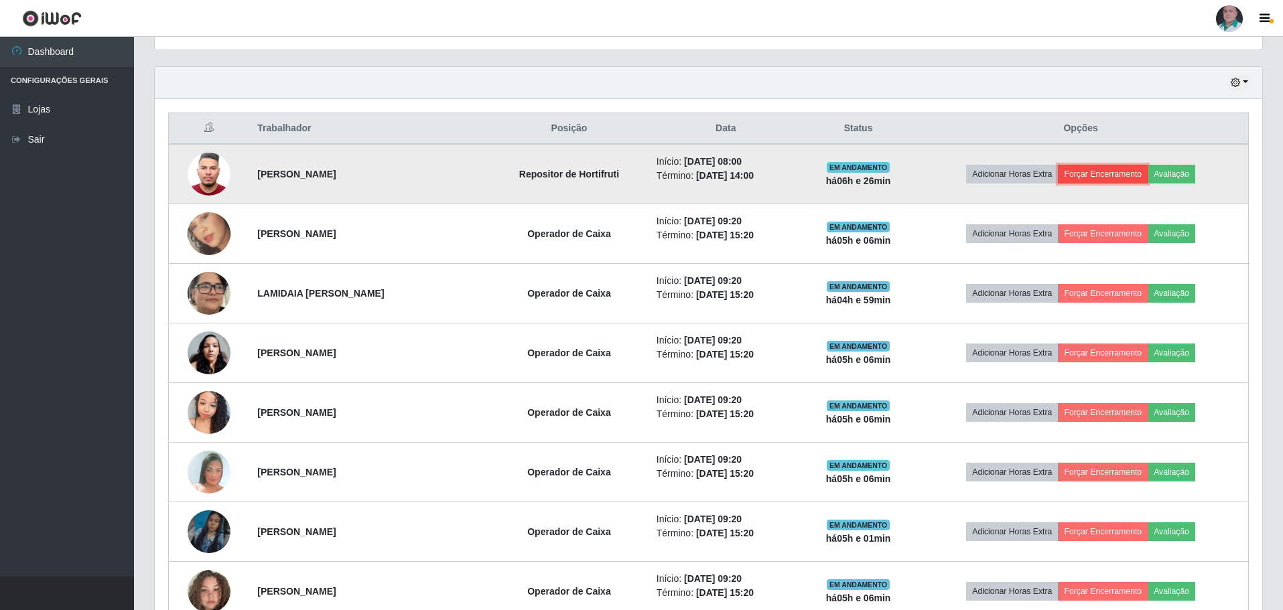
click at [1113, 178] on button "Forçar Encerramento" at bounding box center [1103, 174] width 90 height 19
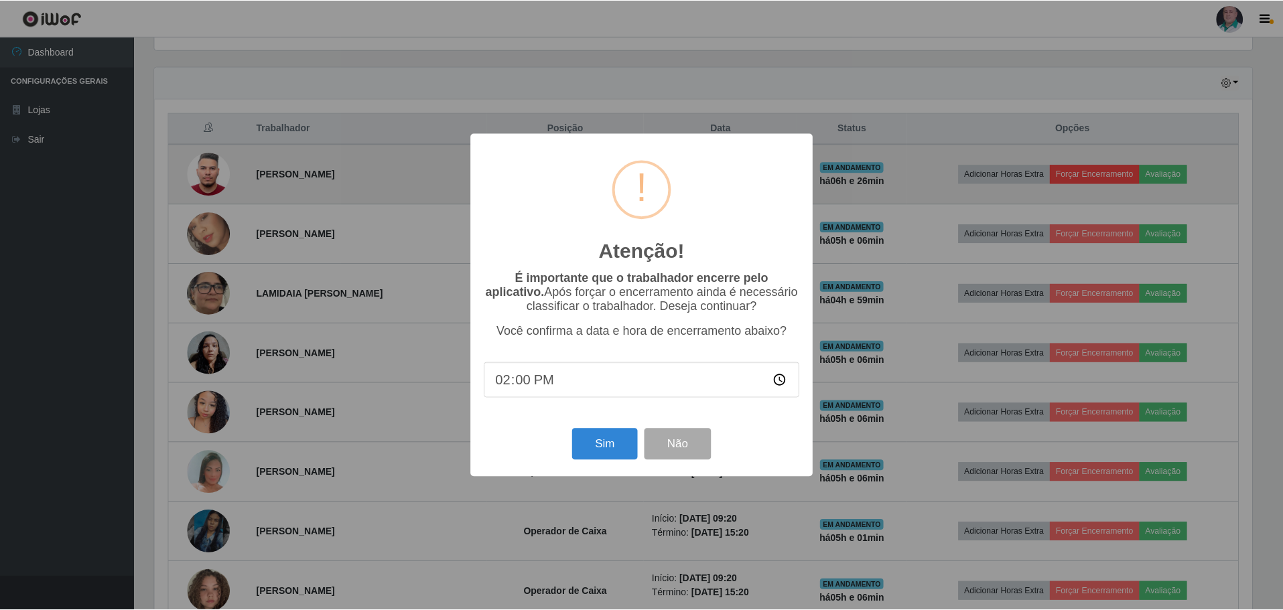
scroll to position [278, 1101]
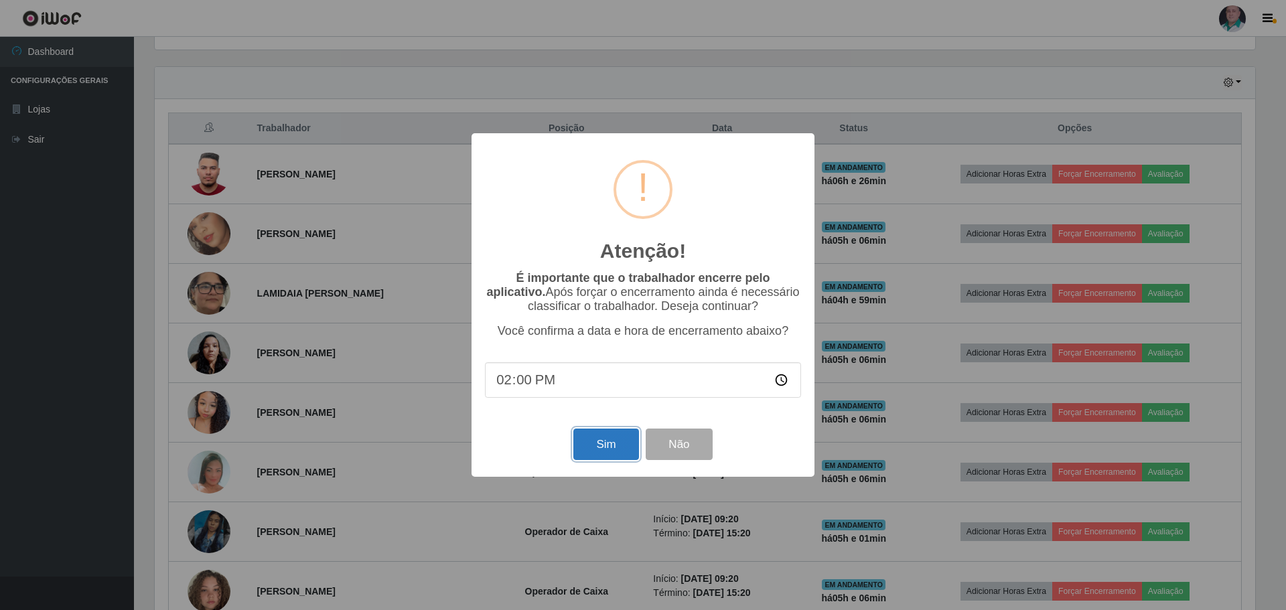
click at [622, 449] on button "Sim" at bounding box center [605, 444] width 65 height 31
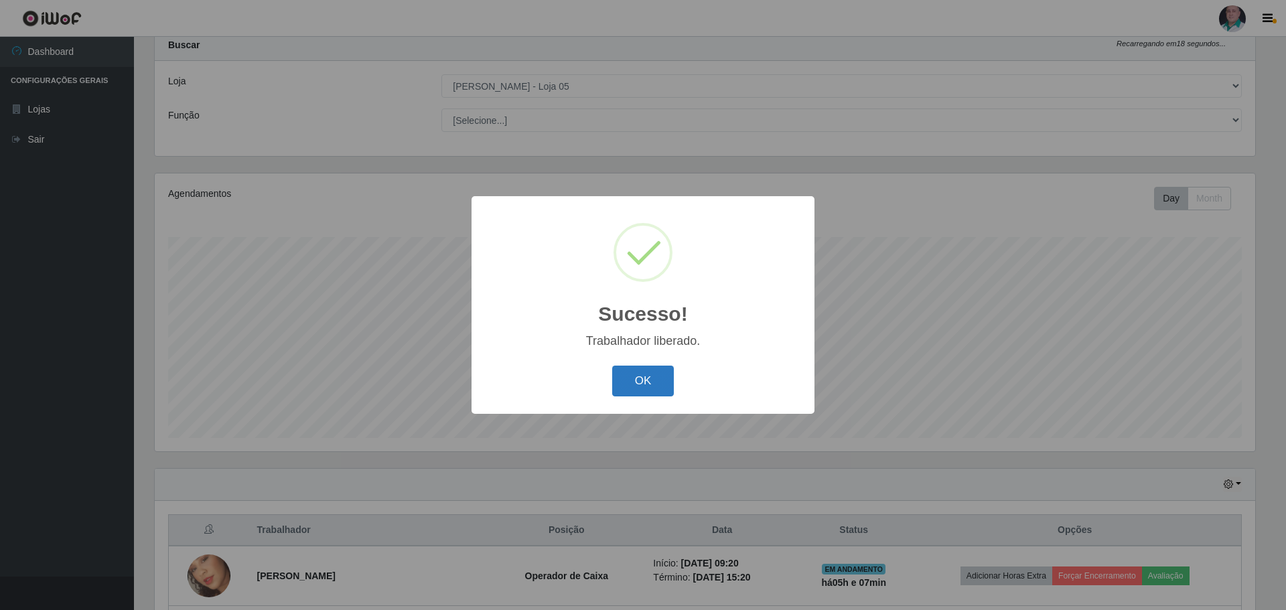
click at [638, 374] on button "OK" at bounding box center [643, 381] width 62 height 31
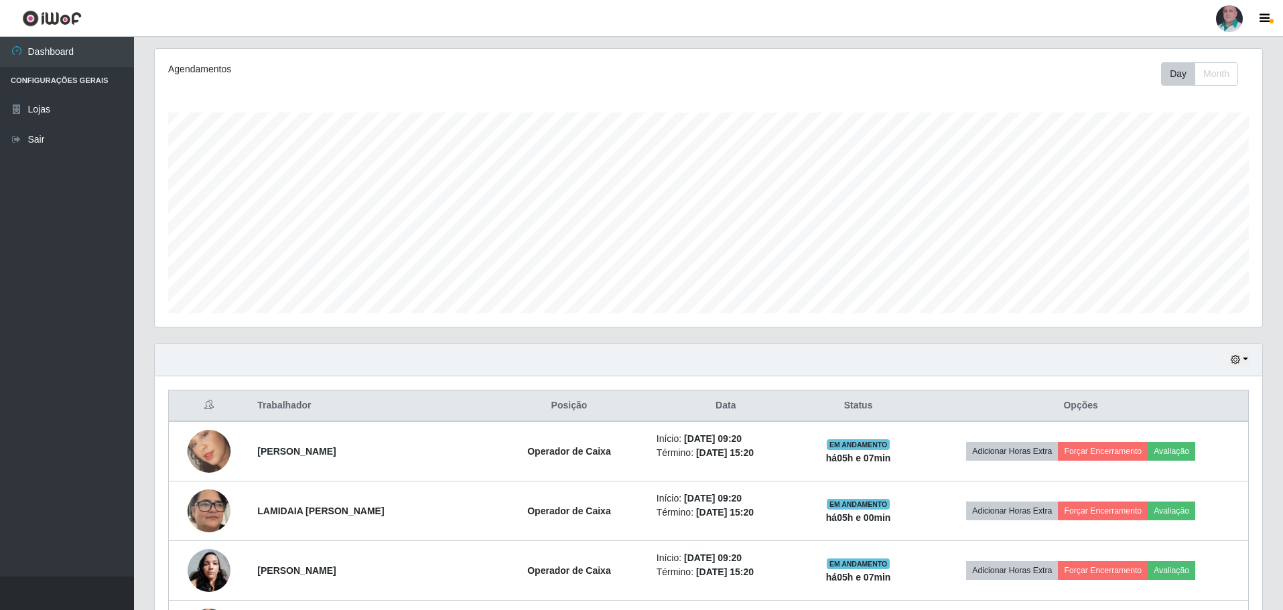
scroll to position [175, 0]
